Goal: Transaction & Acquisition: Download file/media

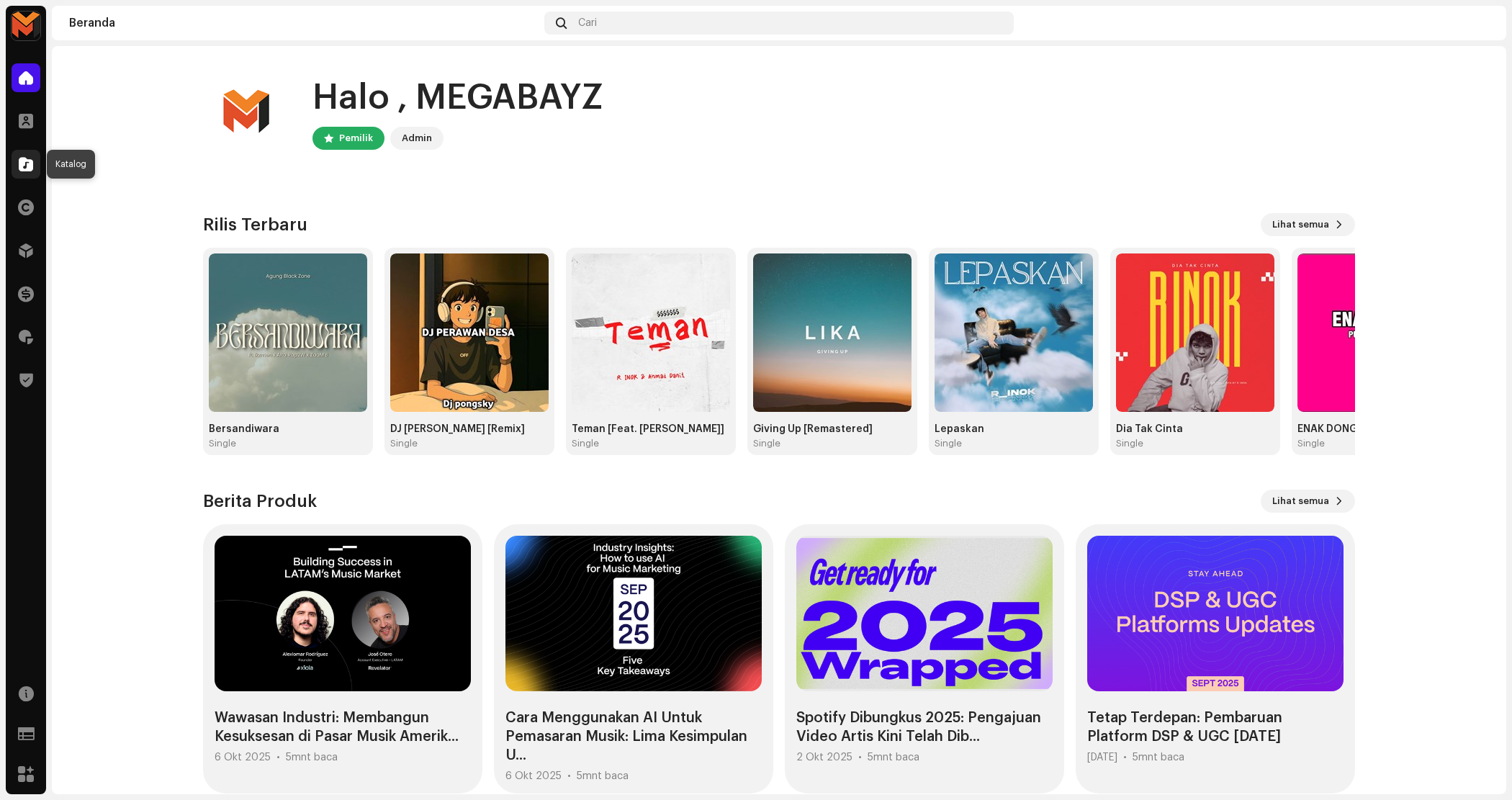
click at [20, 158] on span at bounding box center [26, 164] width 15 height 11
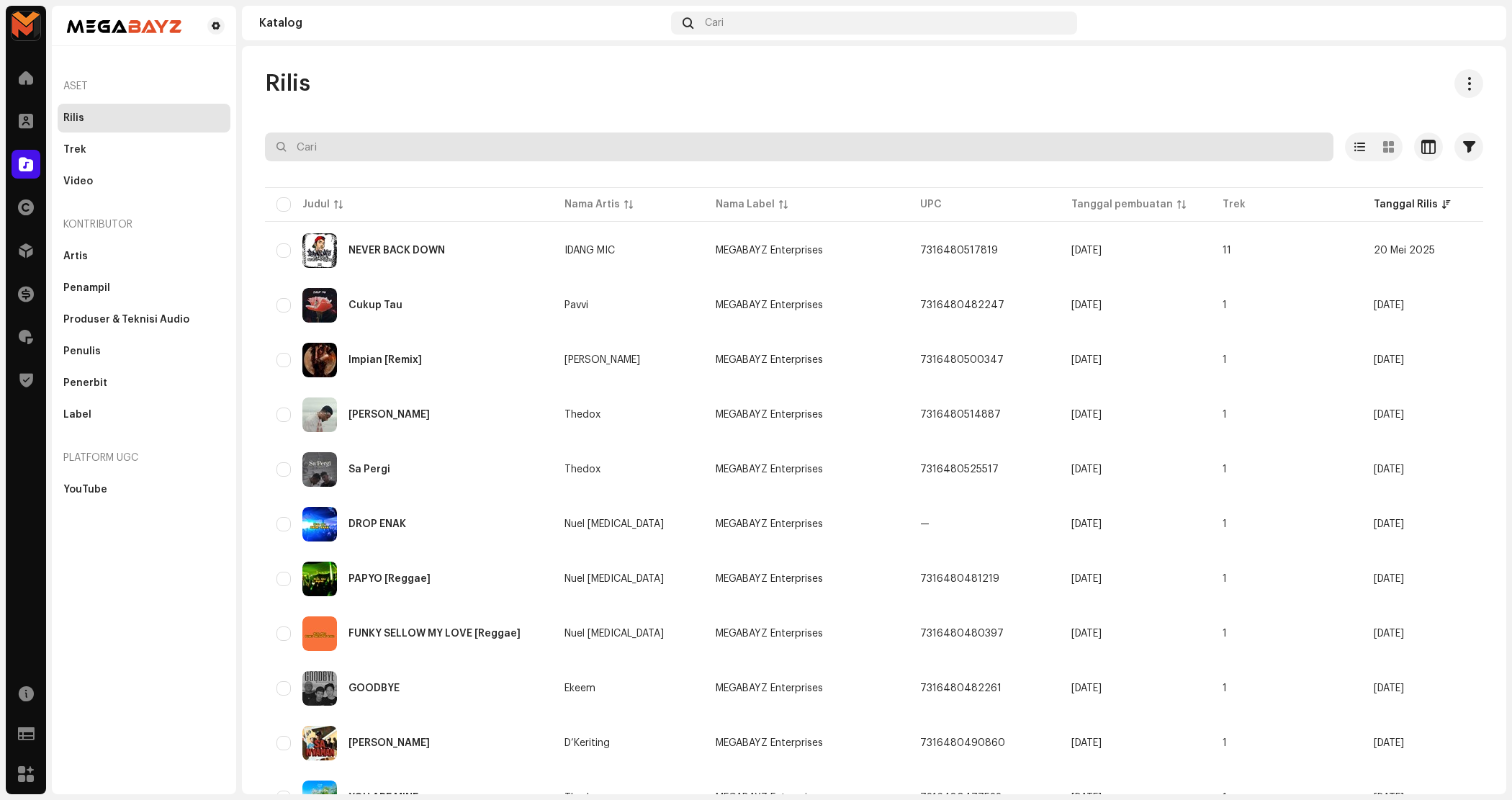
click at [407, 149] on input "text" at bounding box center [799, 146] width 1069 height 29
click at [407, 145] on input "text" at bounding box center [799, 146] width 1069 height 29
paste input "Sungguh Aku Tak Ingin"
type input "Sungguh Aku Tak Ingin"
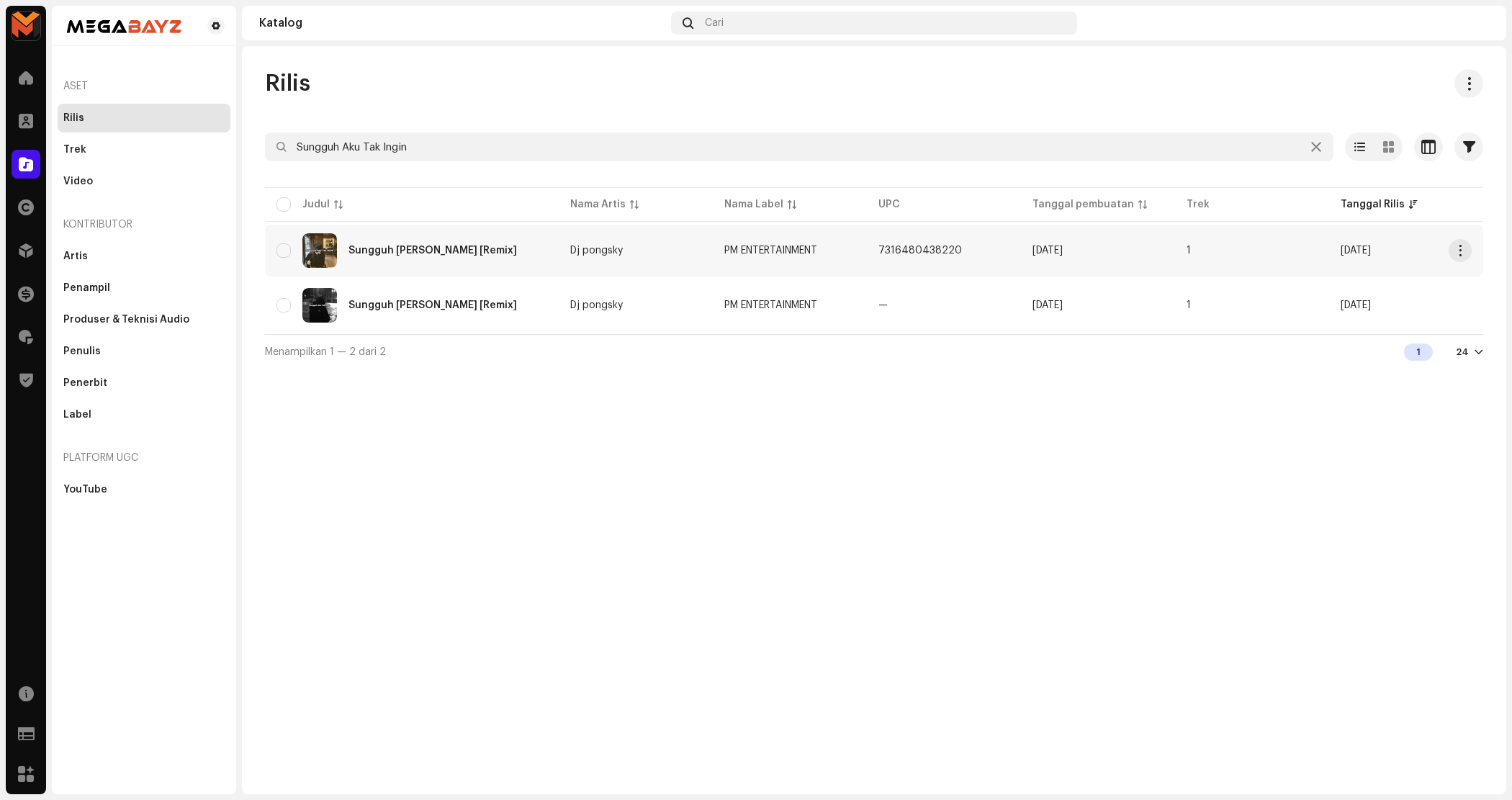
click at [475, 258] on div "Sungguh [PERSON_NAME] [Remix]" at bounding box center [412, 251] width 271 height 35
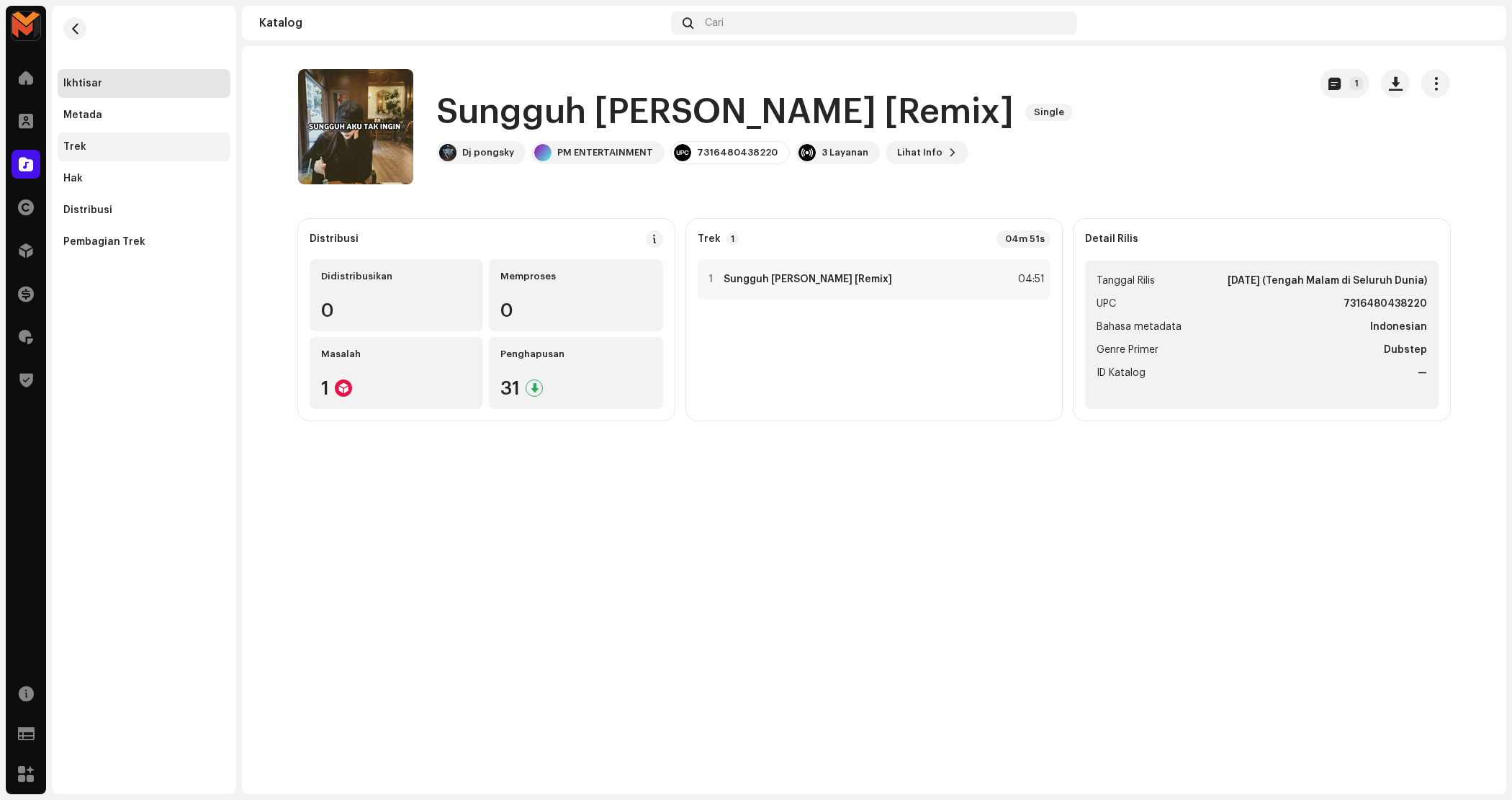
click at [155, 153] on div "Trek" at bounding box center [144, 146] width 173 height 29
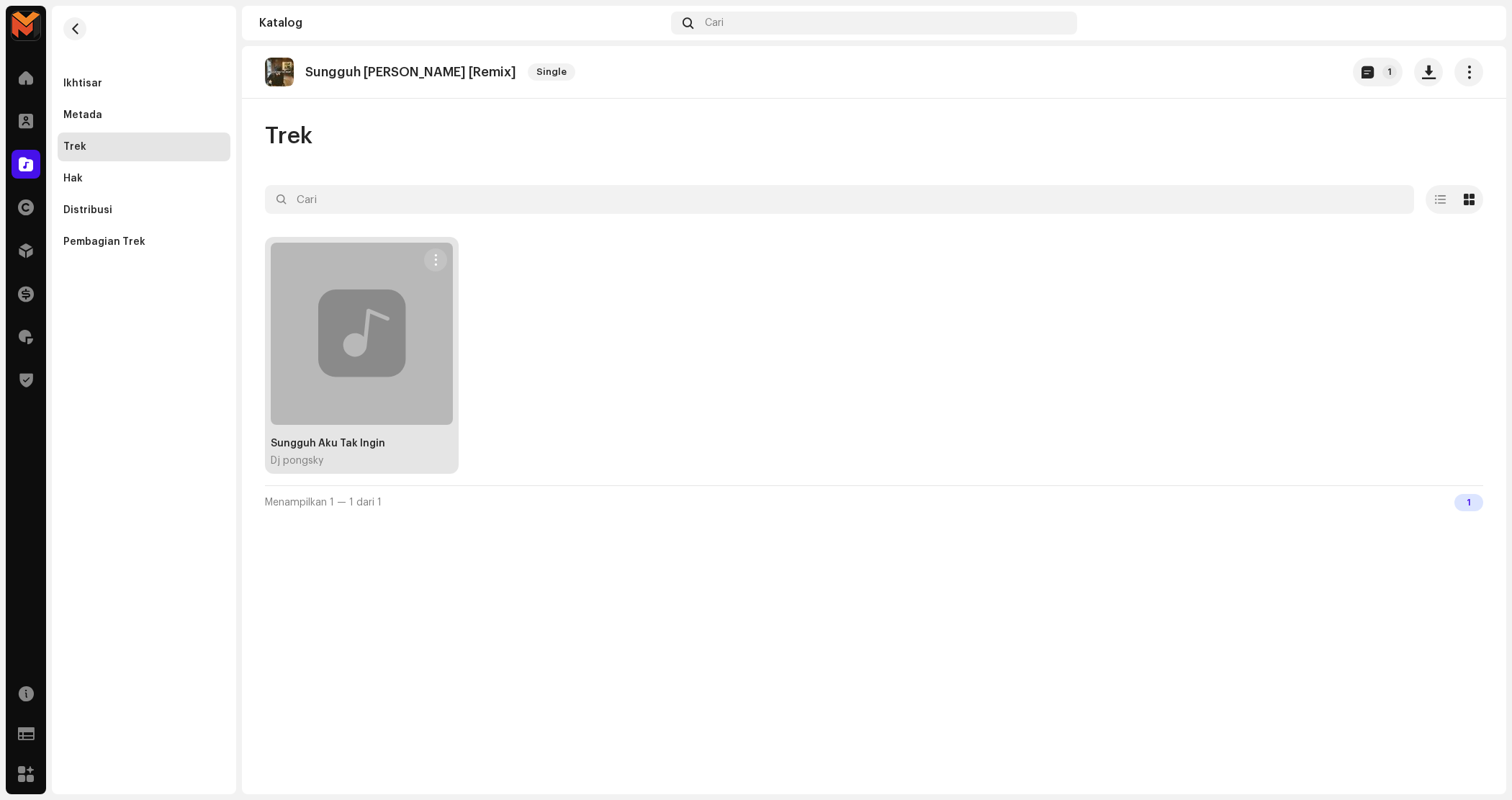
click at [440, 264] on span "button" at bounding box center [435, 259] width 10 height 11
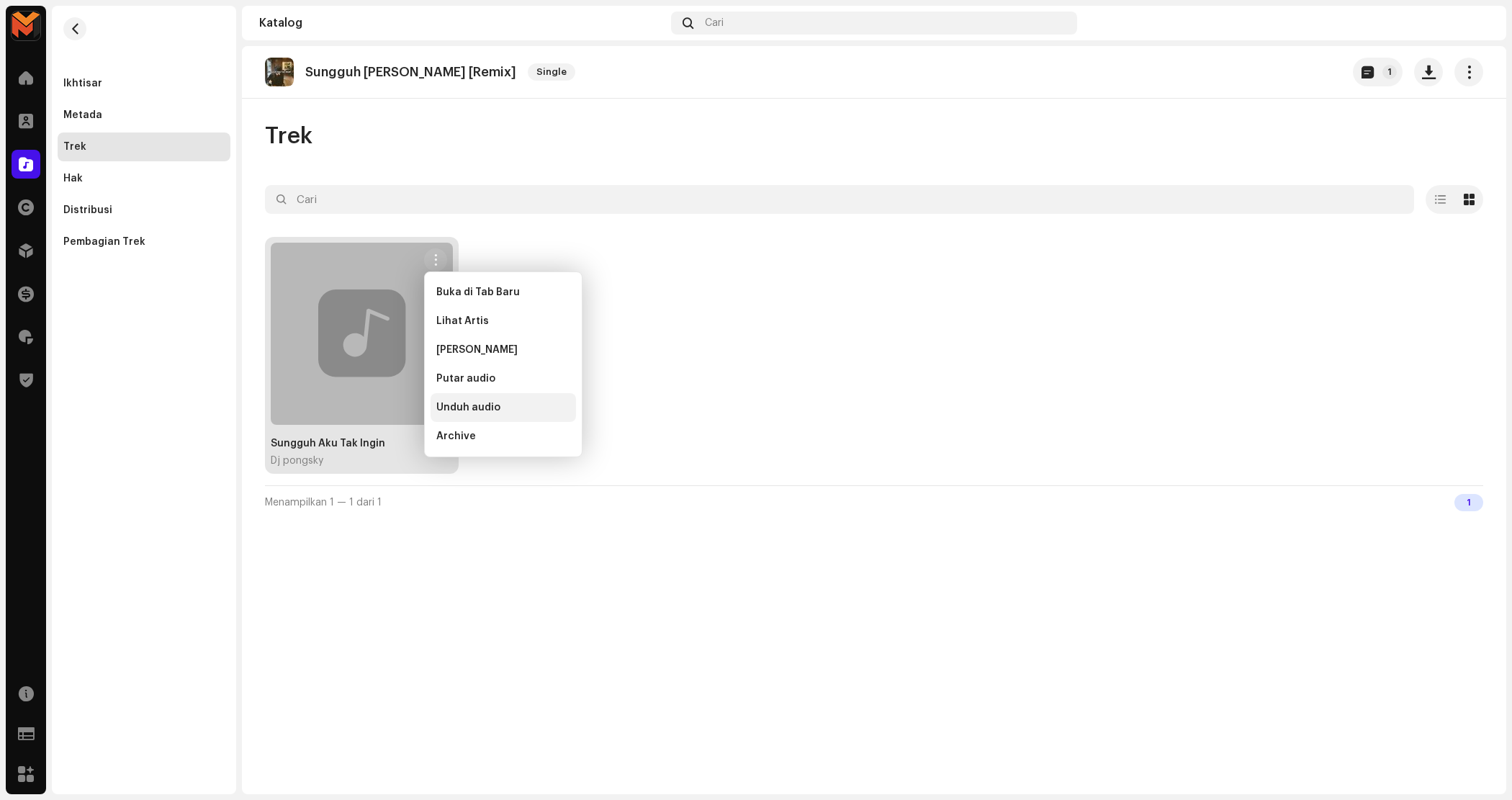
click at [492, 411] on span "Unduh audio" at bounding box center [468, 407] width 64 height 11
